Goal: Share content: Share content

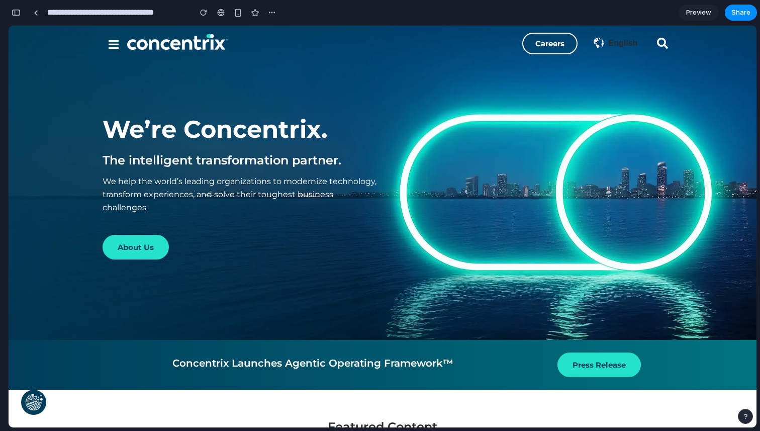
scroll to position [1681, 0]
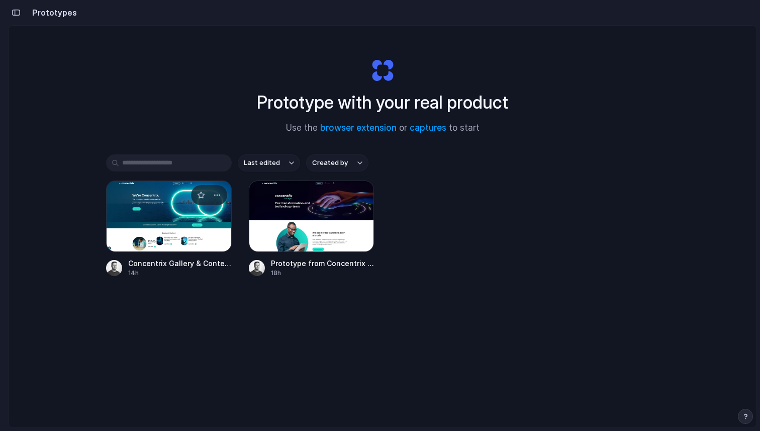
click at [169, 202] on div at bounding box center [169, 216] width 126 height 71
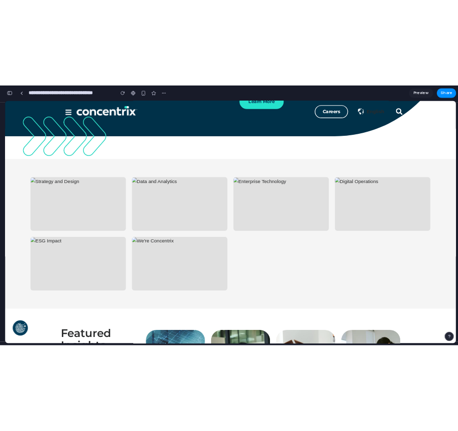
scroll to position [1668, 0]
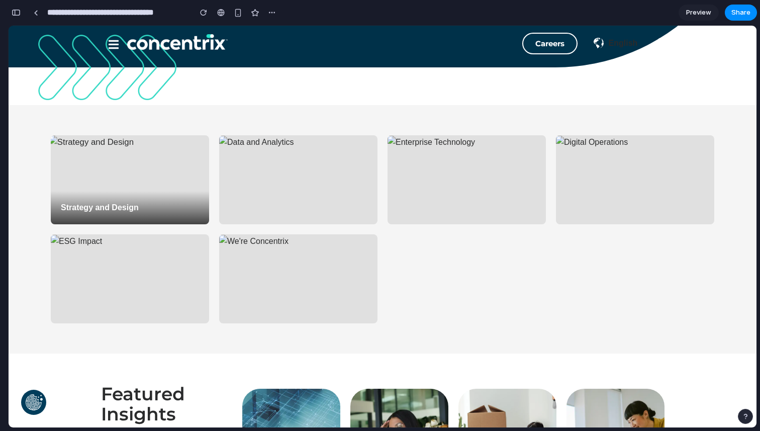
click at [154, 162] on div "Strategy and Design" at bounding box center [130, 179] width 158 height 89
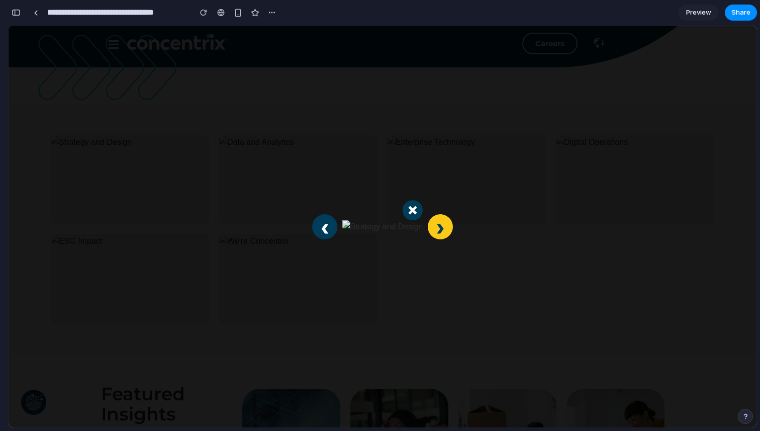
click at [437, 228] on button "›" at bounding box center [440, 226] width 25 height 25
click at [409, 209] on button "×" at bounding box center [410, 210] width 20 height 20
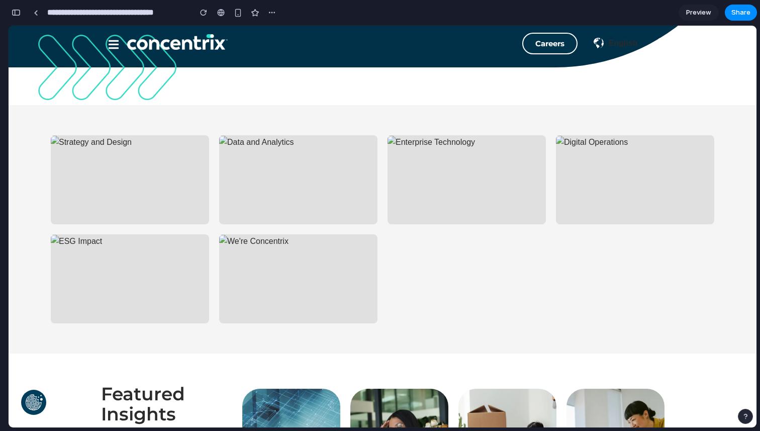
click at [488, 289] on div "Strategy and Design Data and Analytics Enterprise Technology Digital Operations…" at bounding box center [383, 229] width 704 height 188
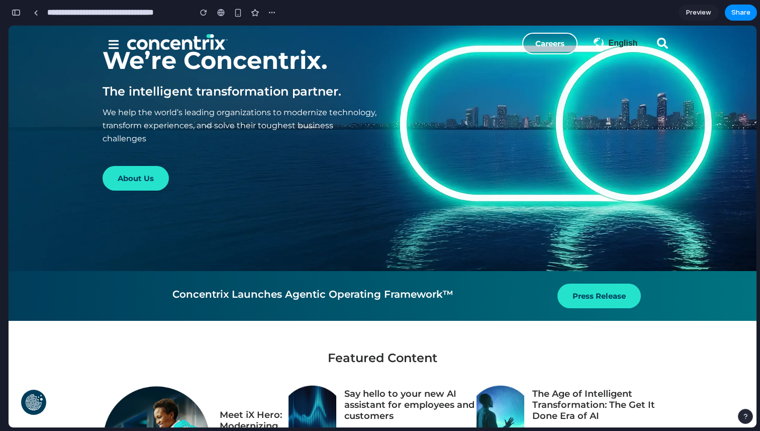
scroll to position [0, 0]
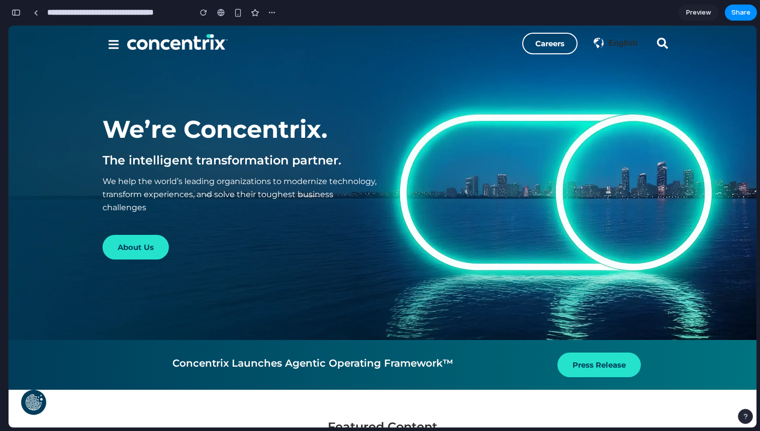
click at [17, 11] on div "button" at bounding box center [16, 12] width 9 height 7
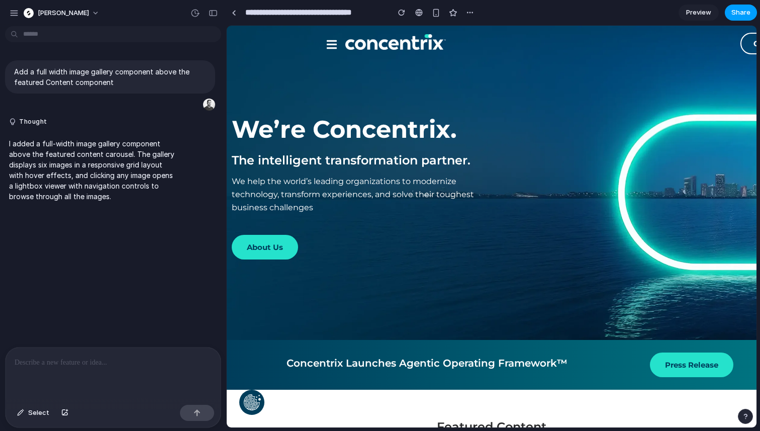
click at [740, 9] on span "Share" at bounding box center [741, 13] width 19 height 10
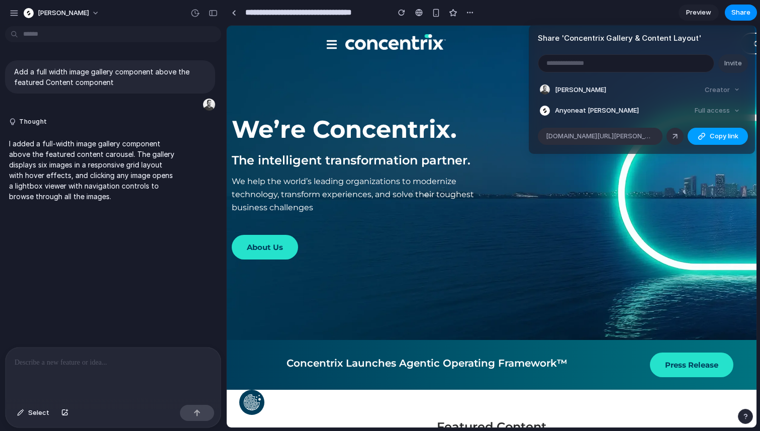
click at [717, 134] on span "Copy link" at bounding box center [724, 136] width 29 height 10
click at [60, 149] on div "Share ' Concentrix Gallery & Content Layout ' Invite Sean O'Brien Creator Anyon…" at bounding box center [380, 215] width 760 height 431
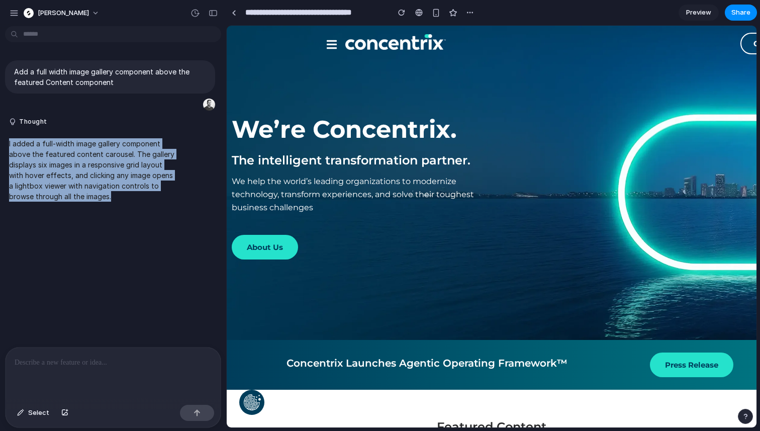
click at [60, 149] on p "I added a full-width image gallery component above the featured content carouse…" at bounding box center [93, 169] width 168 height 63
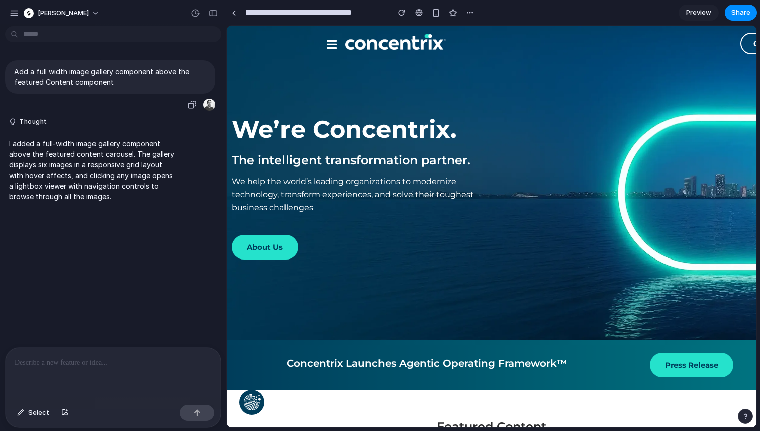
click at [75, 85] on p "Add a full width image gallery component above the featured Content component" at bounding box center [110, 76] width 192 height 21
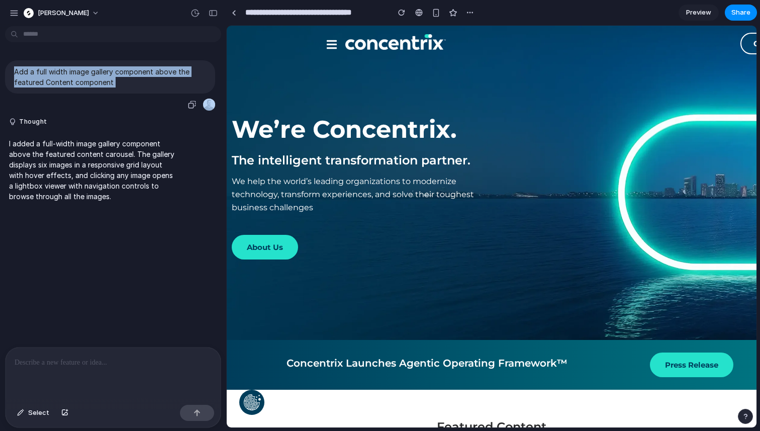
click at [75, 85] on p "Add a full width image gallery component above the featured Content component" at bounding box center [110, 76] width 192 height 21
copy div "Add a full width image gallery component above the featured Content component"
click at [285, 71] on div "We’re Concentrix. The intelligent transformation partner. We help the world’s l…" at bounding box center [492, 183] width 530 height 314
click at [507, 120] on div "We’re Concentrix. The intelligent transformation partner. We help the world’s l…" at bounding box center [492, 183] width 530 height 314
click at [744, 13] on span "Share" at bounding box center [741, 13] width 19 height 10
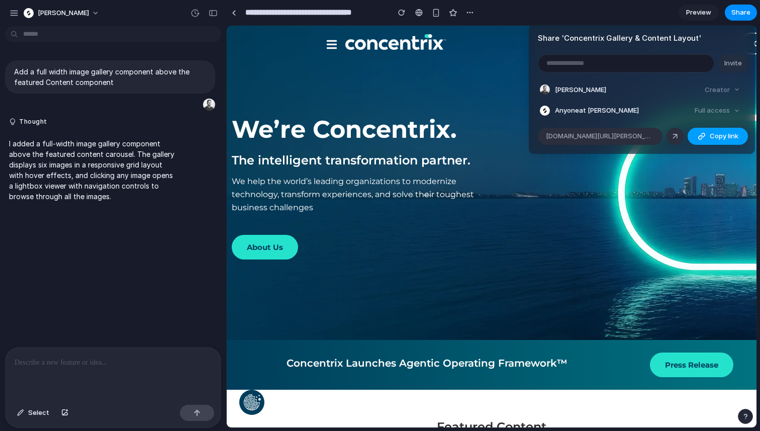
click at [714, 134] on span "Copy link" at bounding box center [724, 136] width 29 height 10
click at [388, 135] on div "Share ' Concentrix Gallery & Content Layout ' Invite Sean O'Brien Creator Anyon…" at bounding box center [380, 215] width 760 height 431
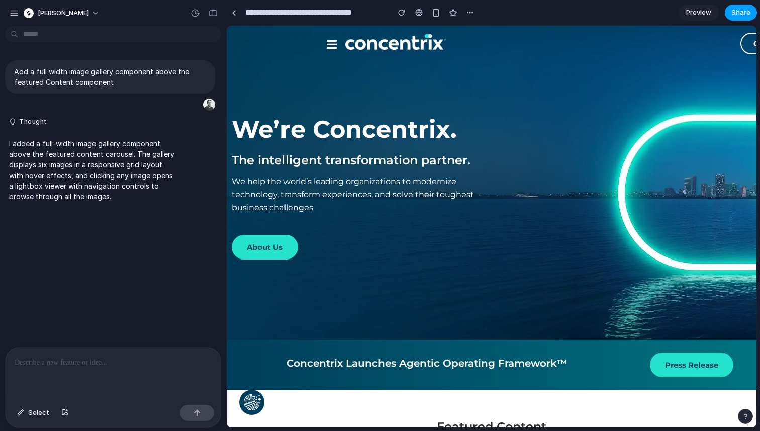
click at [745, 12] on span "Share" at bounding box center [741, 13] width 19 height 10
click at [306, 153] on h3 "The intelligent transformation partner." at bounding box center [359, 160] width 255 height 14
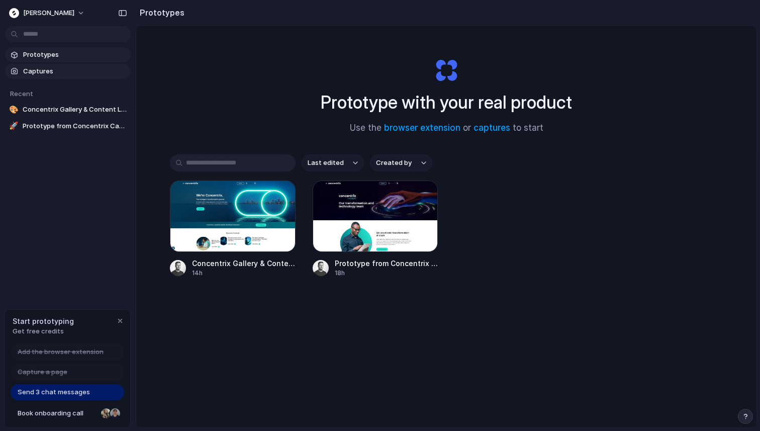
click at [79, 75] on span "Captures" at bounding box center [75, 71] width 104 height 10
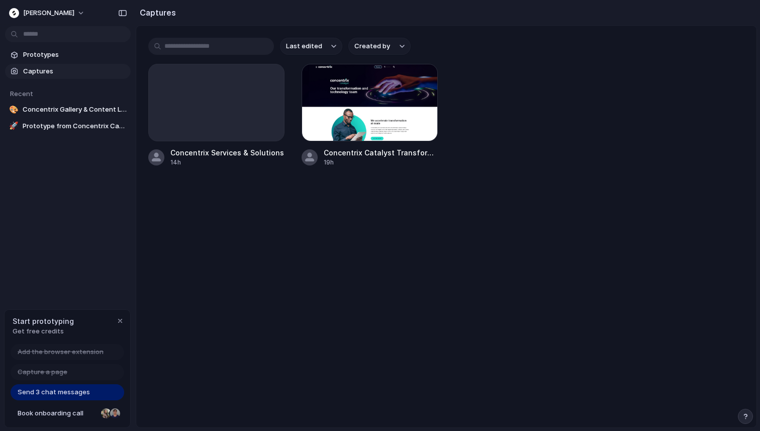
click at [60, 46] on section "Prototypes Captures" at bounding box center [68, 62] width 136 height 34
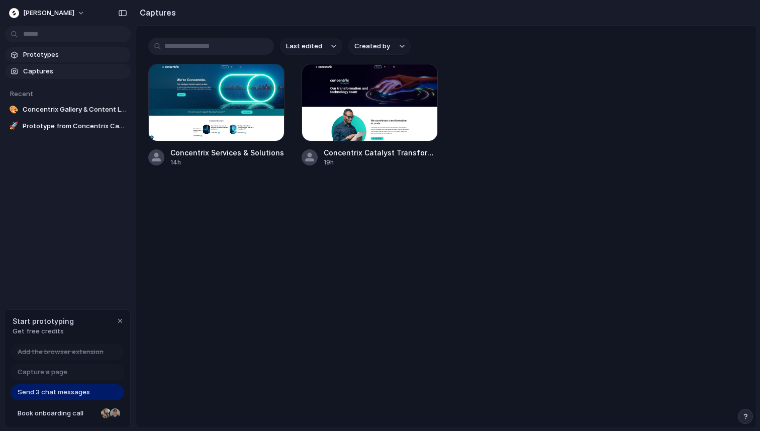
click at [58, 52] on span "Prototypes" at bounding box center [75, 55] width 104 height 10
